Goal: Information Seeking & Learning: Check status

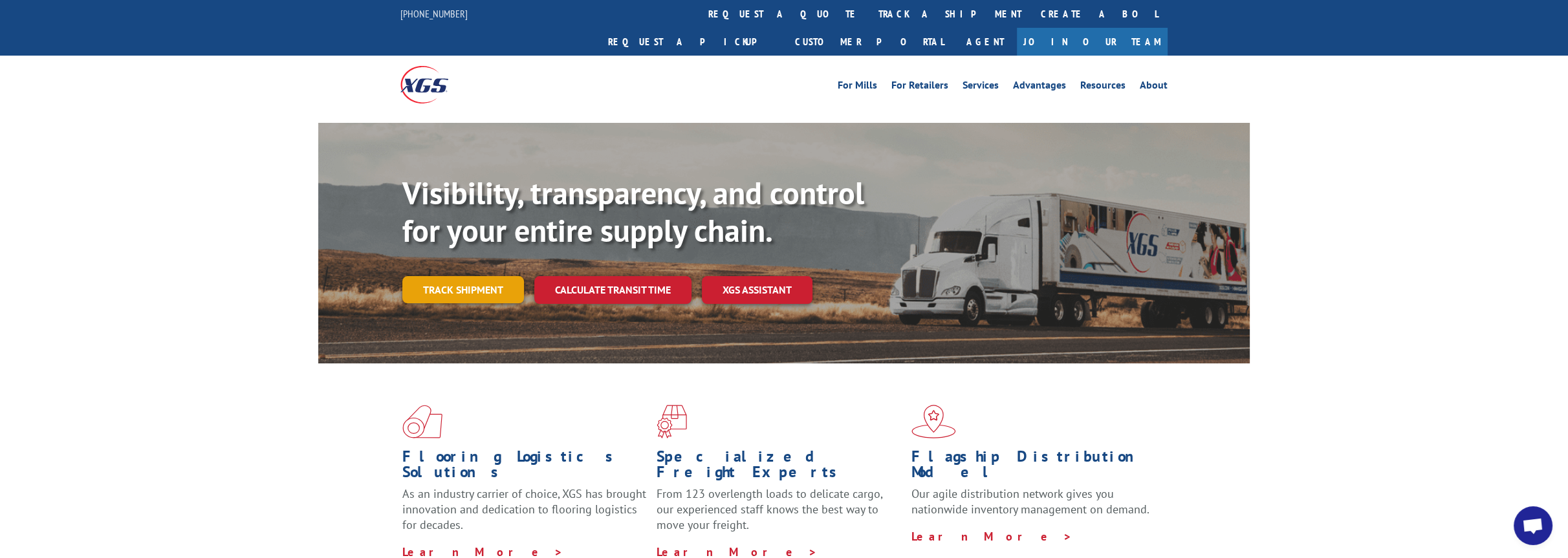
click at [461, 276] on link "Track shipment" at bounding box center [463, 290] width 122 height 27
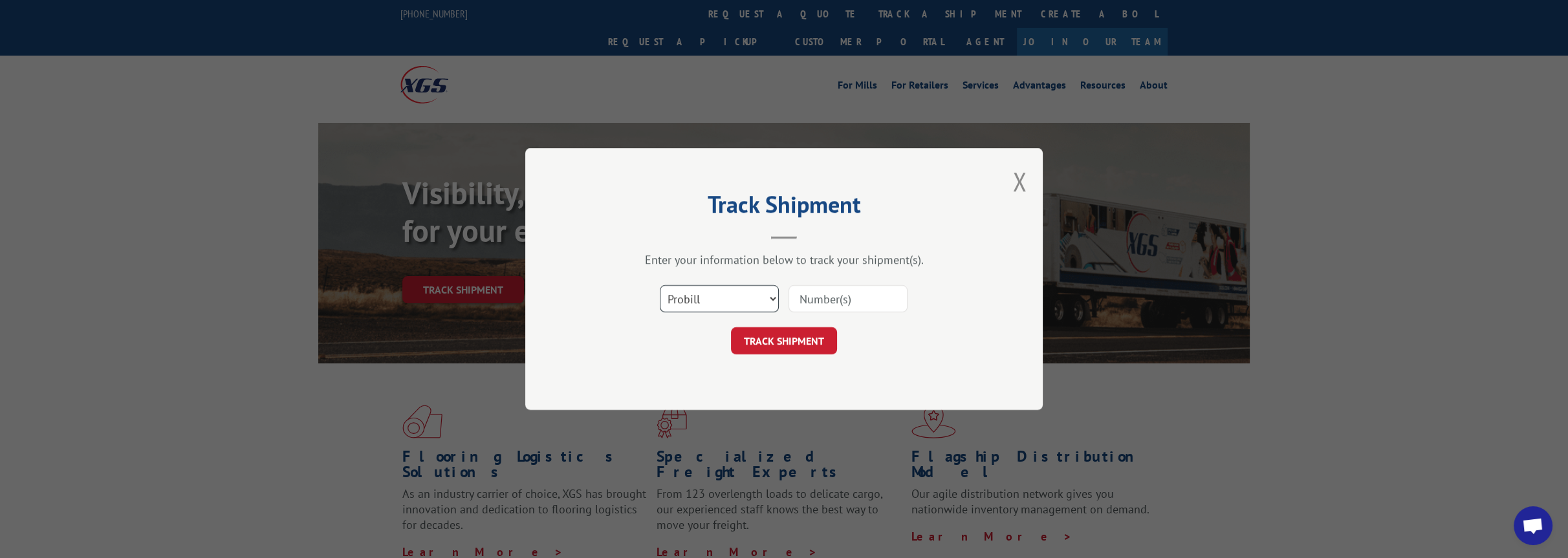
click at [760, 297] on select "Select category... Probill BOL PO" at bounding box center [719, 298] width 119 height 27
click at [841, 292] on input at bounding box center [848, 298] width 119 height 27
type input "502056"
click button "TRACK SHIPMENT" at bounding box center [784, 341] width 106 height 27
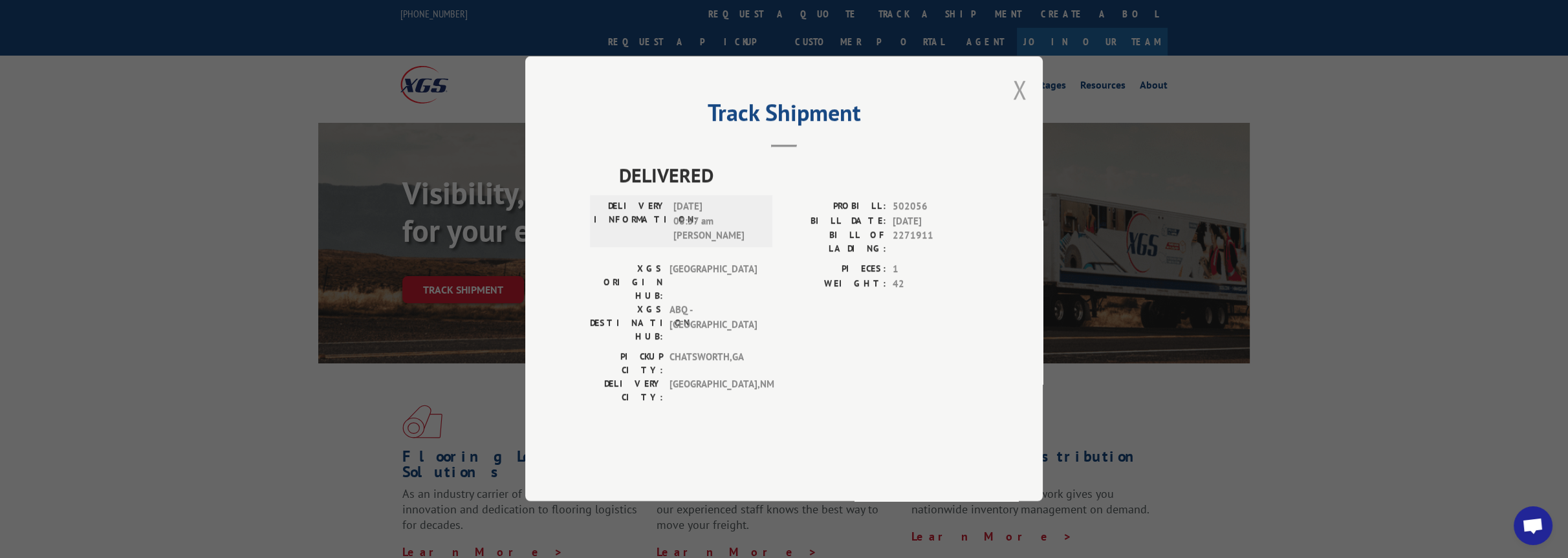
click at [1022, 107] on button "Close modal" at bounding box center [1019, 89] width 14 height 34
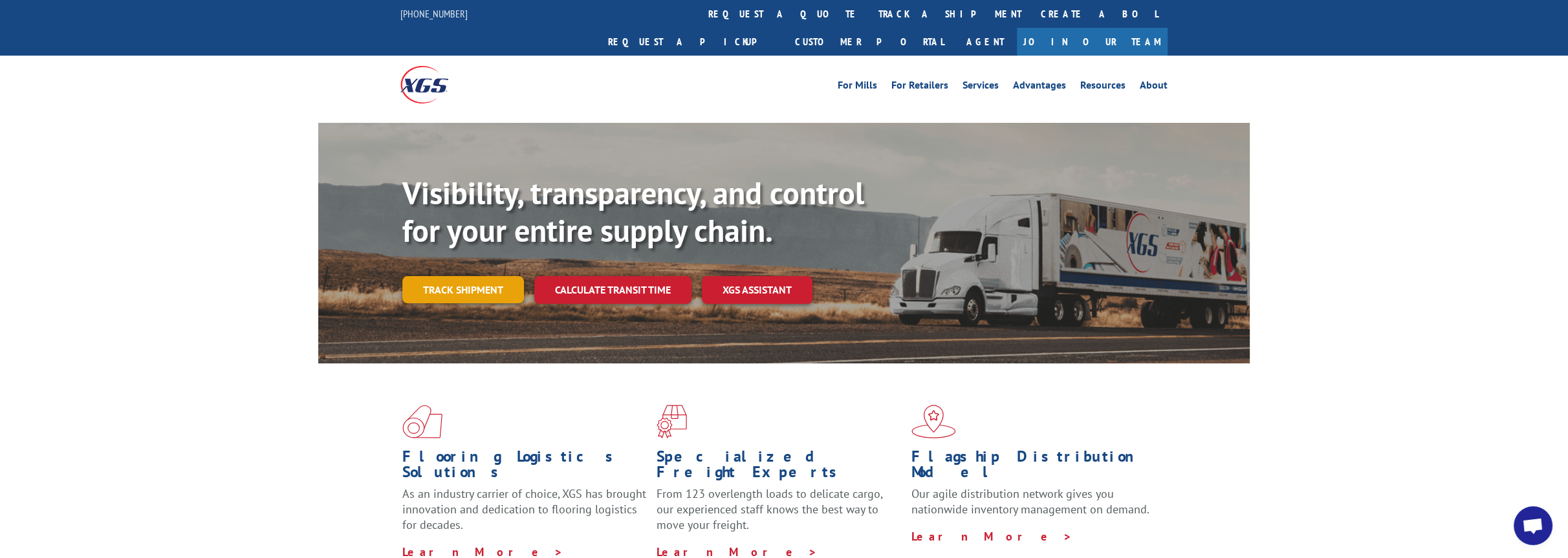
click at [485, 276] on link "Track shipment" at bounding box center [463, 290] width 122 height 27
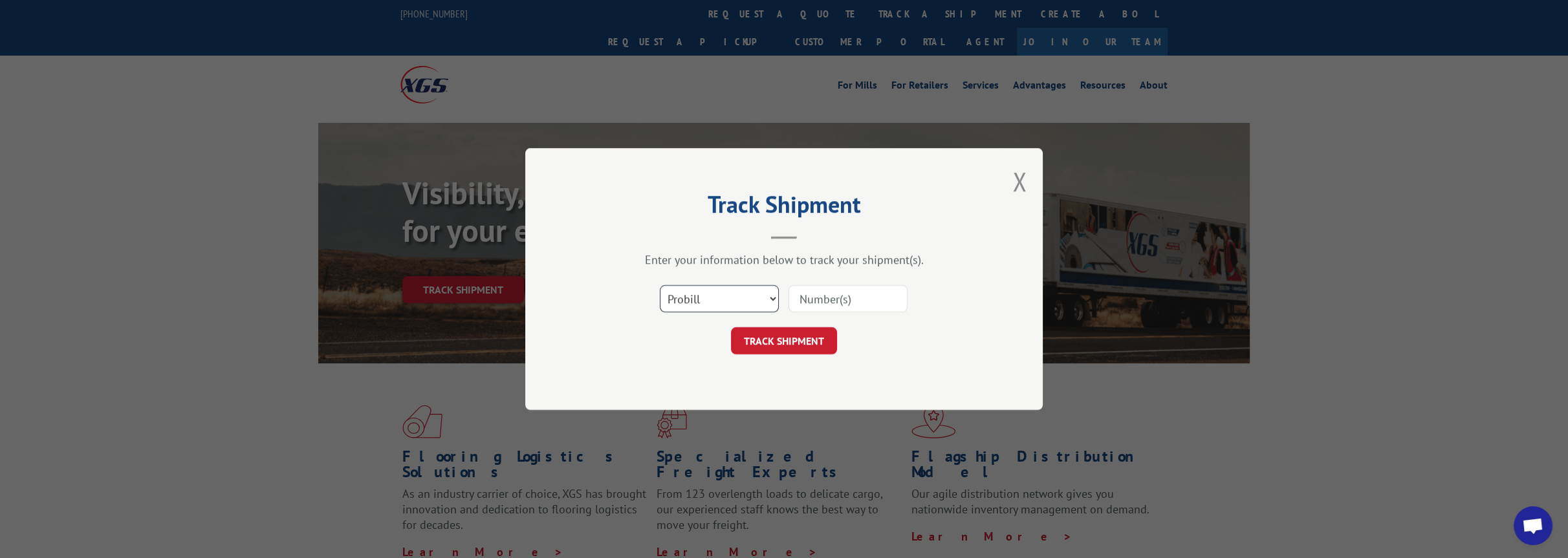
click at [678, 294] on select "Select category... Probill BOL PO" at bounding box center [719, 298] width 119 height 27
select select "bol"
click at [660, 285] on select "Select category... Probill BOL PO" at bounding box center [719, 298] width 119 height 27
click at [822, 295] on input at bounding box center [848, 298] width 119 height 27
type input "815056"
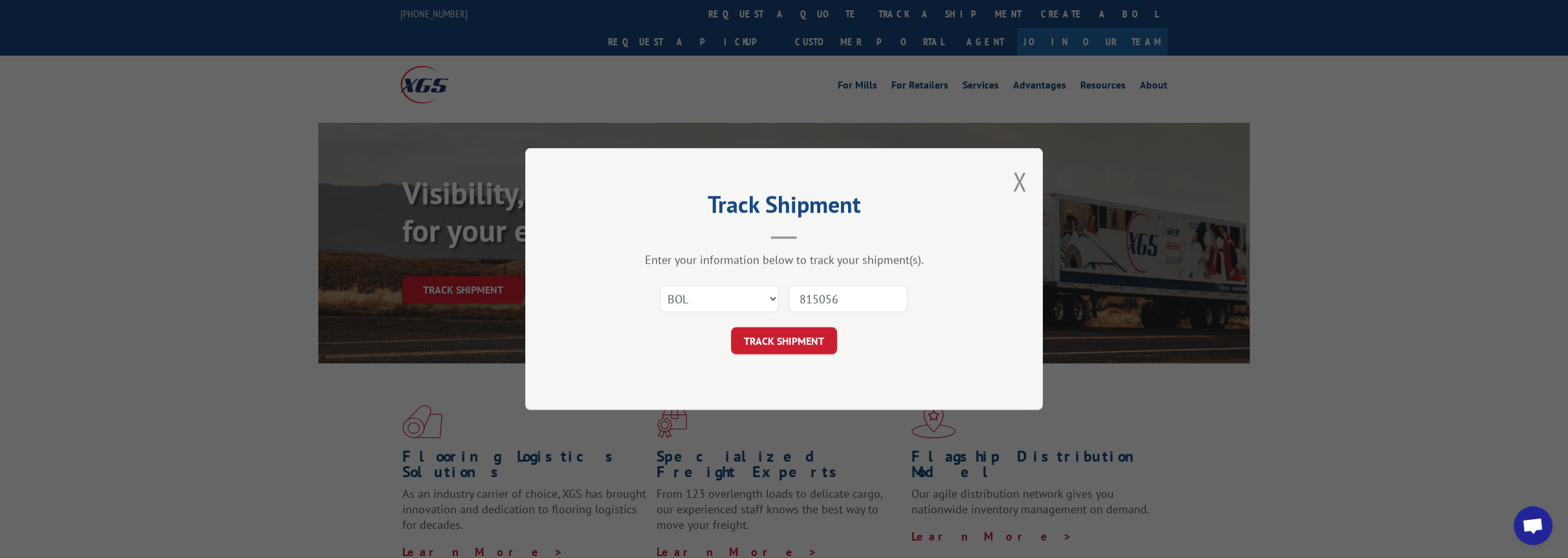
click button "TRACK SHIPMENT" at bounding box center [784, 341] width 106 height 27
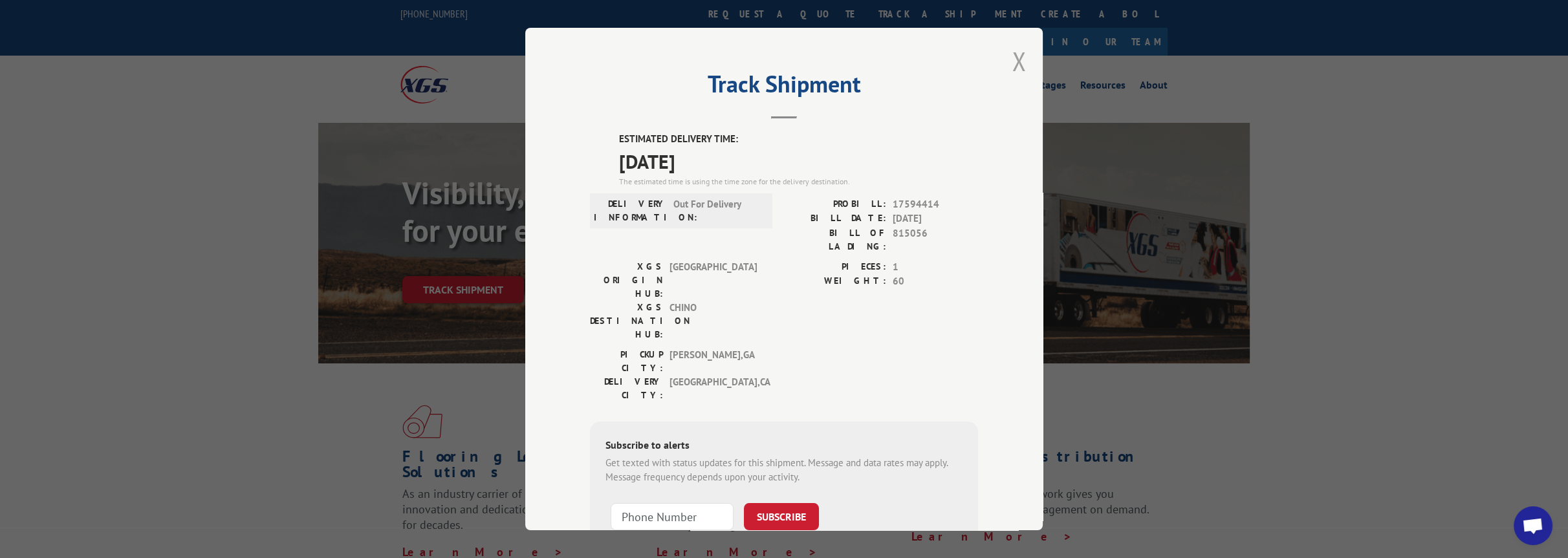
click at [1016, 69] on button "Close modal" at bounding box center [1019, 61] width 14 height 34
